Goal: Transaction & Acquisition: Purchase product/service

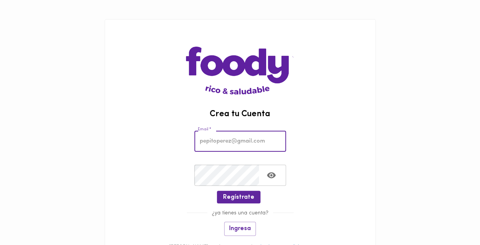
click at [228, 142] on input "email" at bounding box center [240, 140] width 92 height 21
type input "[EMAIL_ADDRESS][DOMAIN_NAME]"
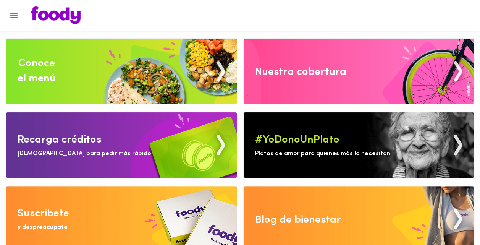
drag, startPoint x: 462, startPoint y: 0, endPoint x: 263, endPoint y: 11, distance: 199.8
click at [263, 11] on div at bounding box center [246, 15] width 447 height 18
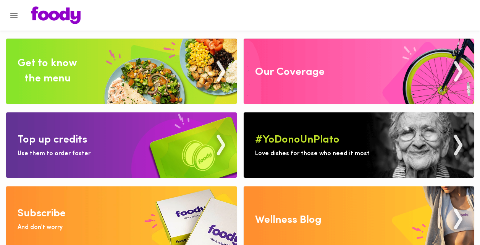
scroll to position [9, 0]
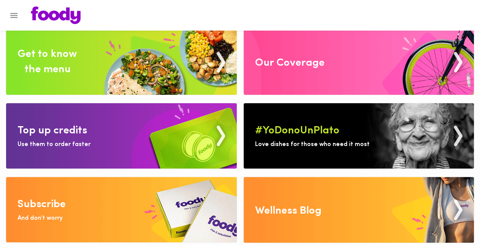
click at [96, 62] on img at bounding box center [121, 61] width 230 height 65
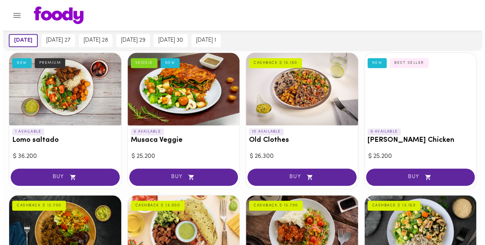
scroll to position [194, 0]
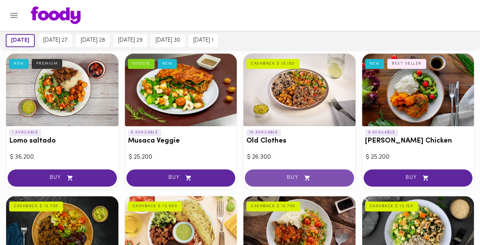
click at [289, 174] on font "BUY" at bounding box center [293, 177] width 12 height 6
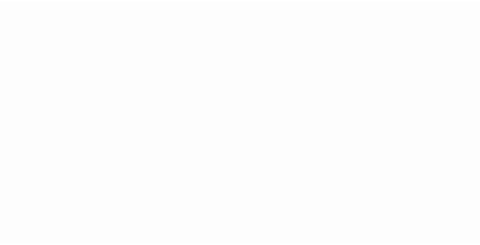
scroll to position [0, 0]
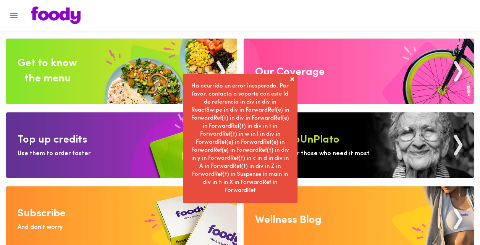
click at [234, 117] on span "Ha ocurrido un error inesperado. Por favor, contacta a soporte con este Id de r…" at bounding box center [240, 138] width 98 height 110
click at [109, 86] on img at bounding box center [121, 71] width 230 height 65
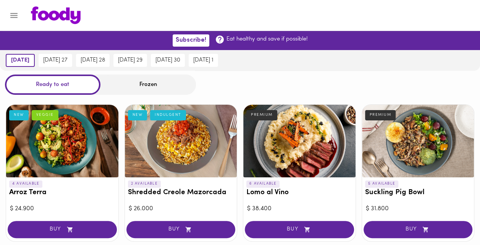
click at [217, 39] on icon at bounding box center [220, 39] width 8 height 8
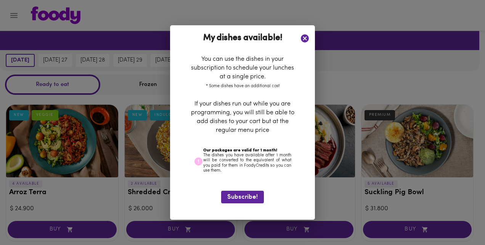
click at [308, 41] on icon at bounding box center [305, 39] width 10 height 10
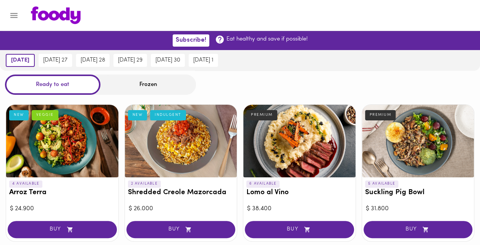
scroll to position [94, 0]
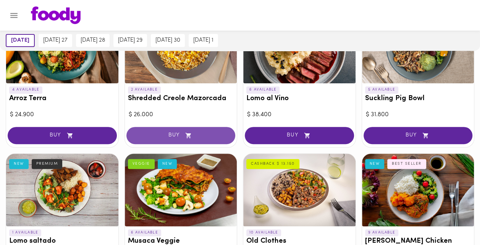
click at [190, 131] on button "BUY" at bounding box center [180, 135] width 109 height 17
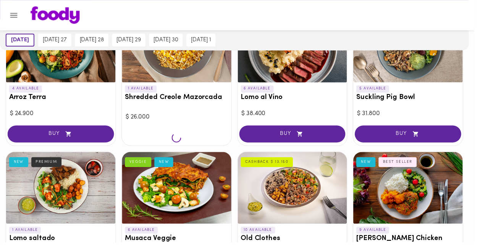
scroll to position [0, 0]
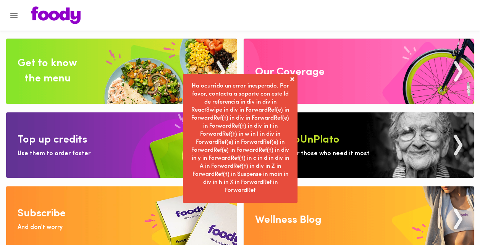
click at [227, 113] on span "Ha ocurrido un error inesperado. Por favor, contacta a soporte con este Id de r…" at bounding box center [240, 138] width 98 height 110
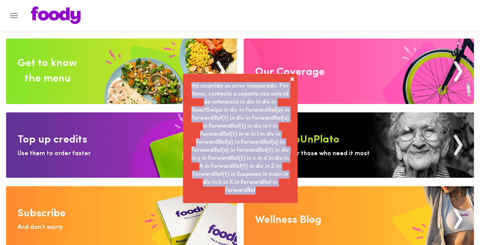
click at [227, 113] on span "Ha ocurrido un error inesperado. Por favor, contacta a soporte con este Id de r…" at bounding box center [240, 138] width 98 height 110
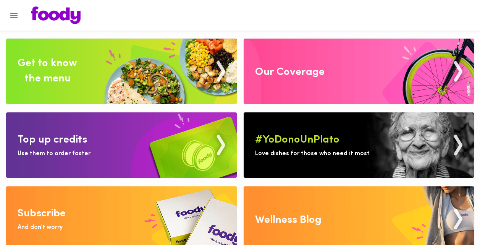
click at [114, 137] on img at bounding box center [121, 144] width 230 height 65
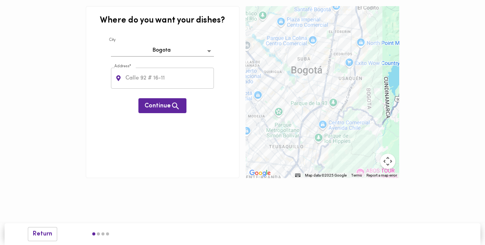
drag, startPoint x: 374, startPoint y: 73, endPoint x: 356, endPoint y: 117, distance: 46.8
click at [356, 117] on div at bounding box center [323, 92] width 154 height 172
click at [166, 82] on input "text" at bounding box center [169, 78] width 90 height 21
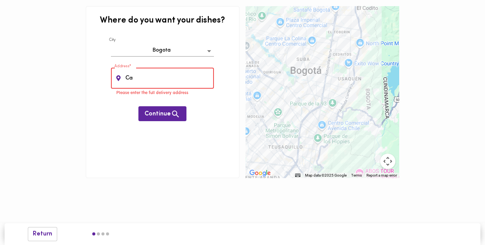
type input "C"
